Goal: Navigation & Orientation: Go to known website

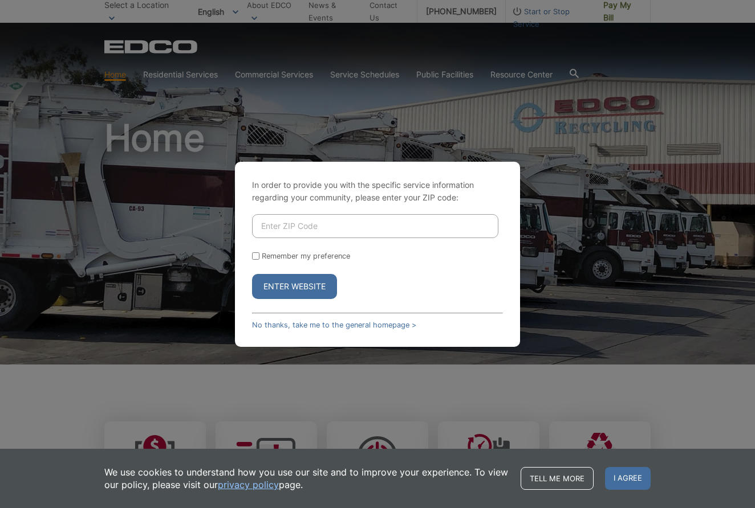
click at [286, 288] on button "Enter Website" at bounding box center [294, 286] width 85 height 25
click at [289, 288] on button "Enter Website" at bounding box center [294, 286] width 85 height 25
click at [637, 474] on span "I agree" at bounding box center [628, 478] width 46 height 23
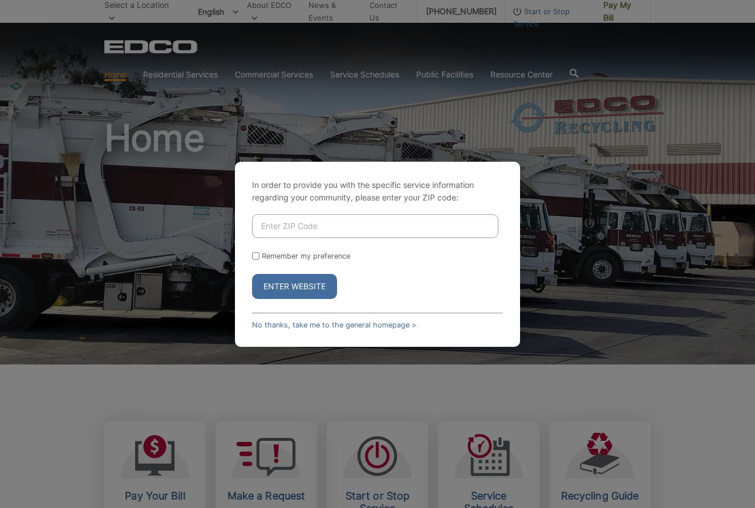
click at [294, 291] on button "Enter Website" at bounding box center [294, 286] width 85 height 25
click at [295, 286] on button "Enter Website" at bounding box center [294, 286] width 85 height 25
click at [301, 287] on button "Enter Website" at bounding box center [294, 286] width 85 height 25
click at [309, 286] on button "Enter Website" at bounding box center [294, 286] width 85 height 25
click at [306, 284] on button "Enter Website" at bounding box center [294, 286] width 85 height 25
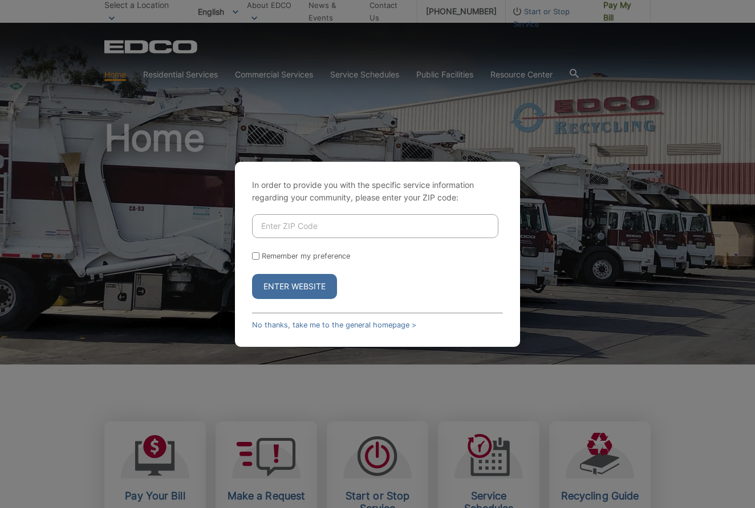
click at [271, 223] on input "Enter ZIP Code" at bounding box center [375, 226] width 246 height 24
type input "92026"
click at [272, 254] on label "Remember my preference" at bounding box center [306, 256] width 88 height 9
click at [259, 254] on input "Remember my preference" at bounding box center [255, 255] width 7 height 7
checkbox input "true"
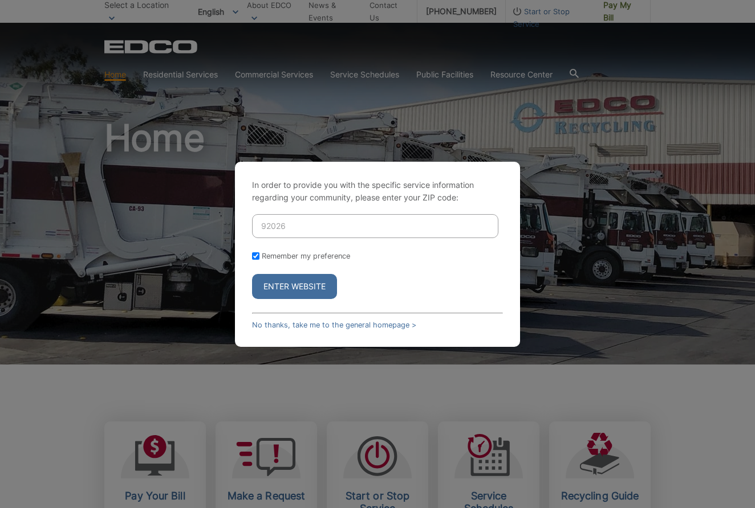
checkbox input "true"
drag, startPoint x: 266, startPoint y: 292, endPoint x: 276, endPoint y: 297, distance: 11.5
click at [267, 292] on button "Enter Website" at bounding box center [294, 286] width 85 height 25
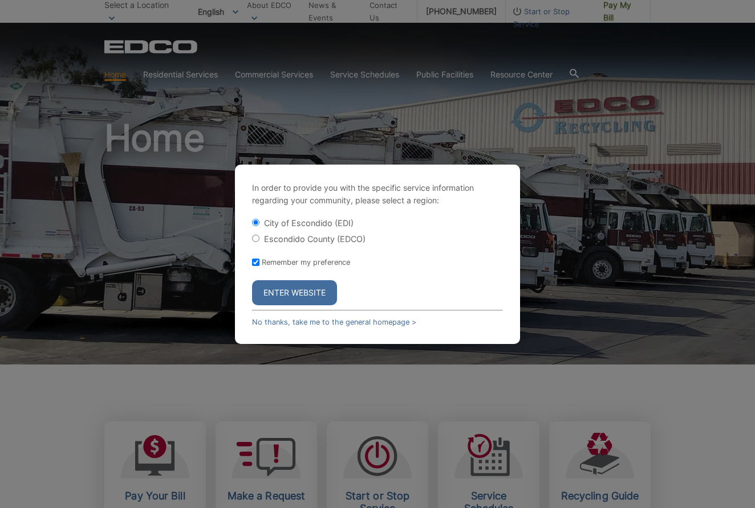
click at [288, 287] on button "Enter Website" at bounding box center [294, 292] width 85 height 25
